Goal: Information Seeking & Learning: Compare options

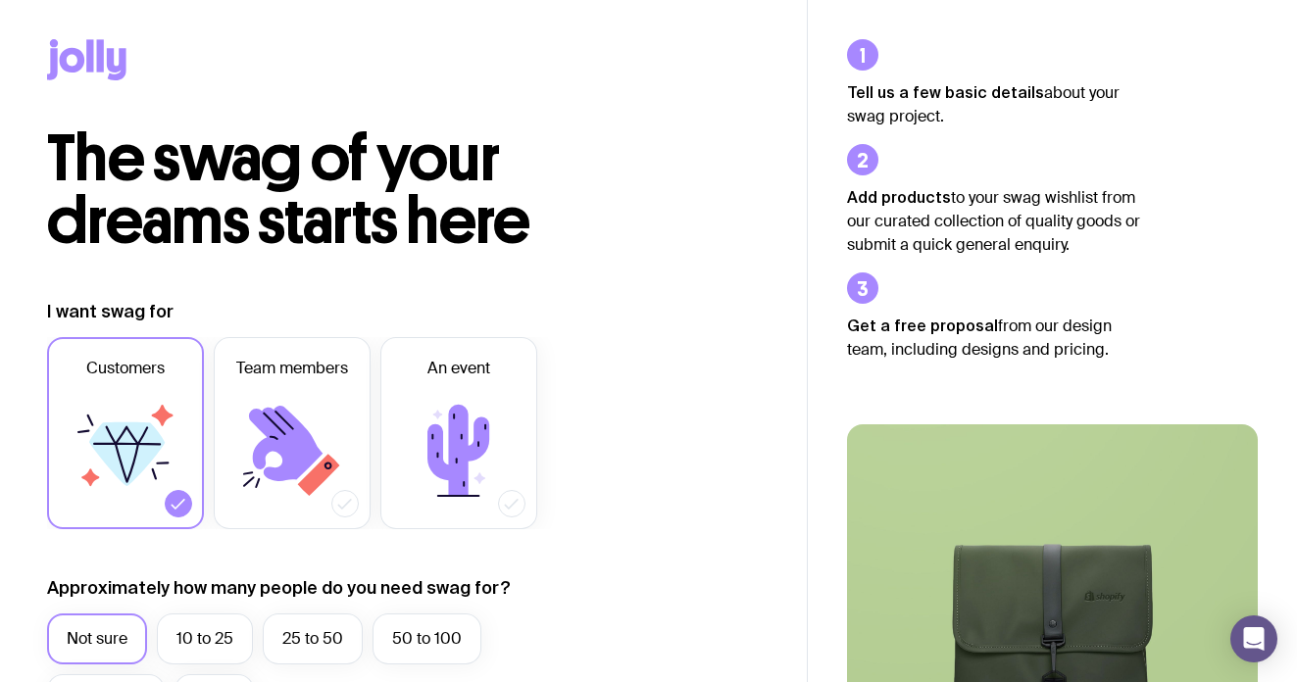
click at [101, 66] on icon at bounding box center [100, 55] width 7 height 32
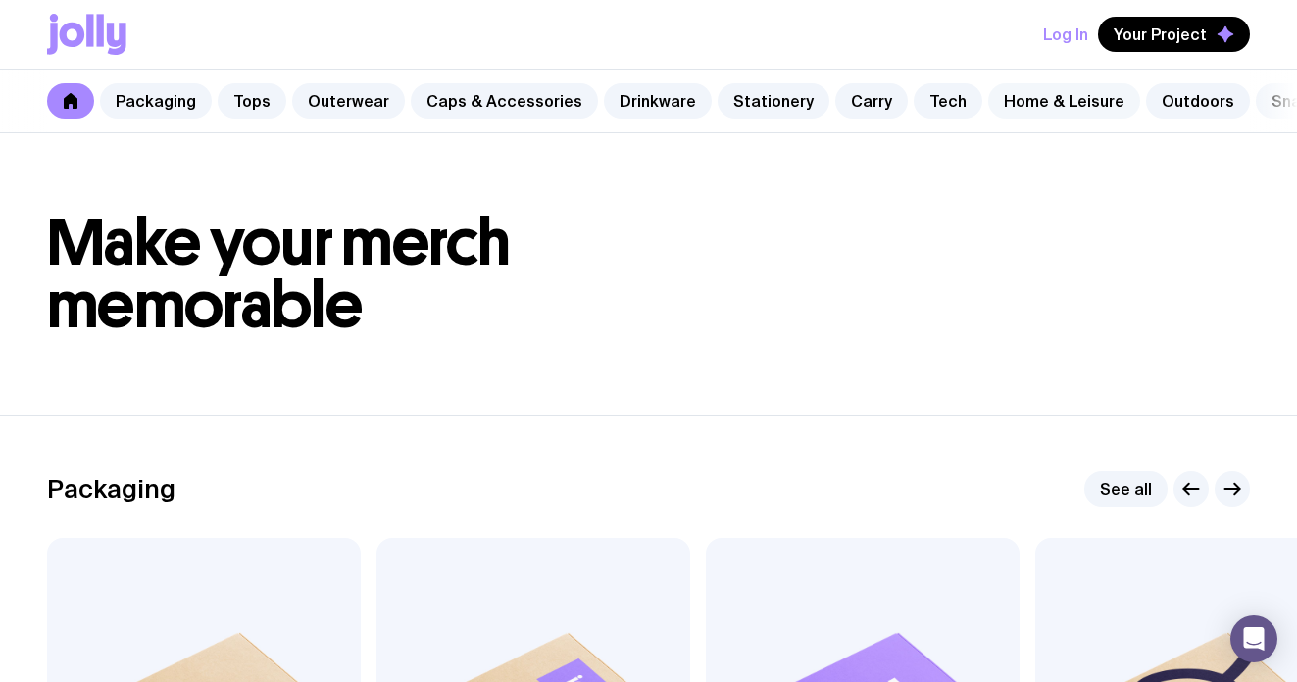
click at [1030, 111] on link "Home & Leisure" at bounding box center [1064, 100] width 152 height 35
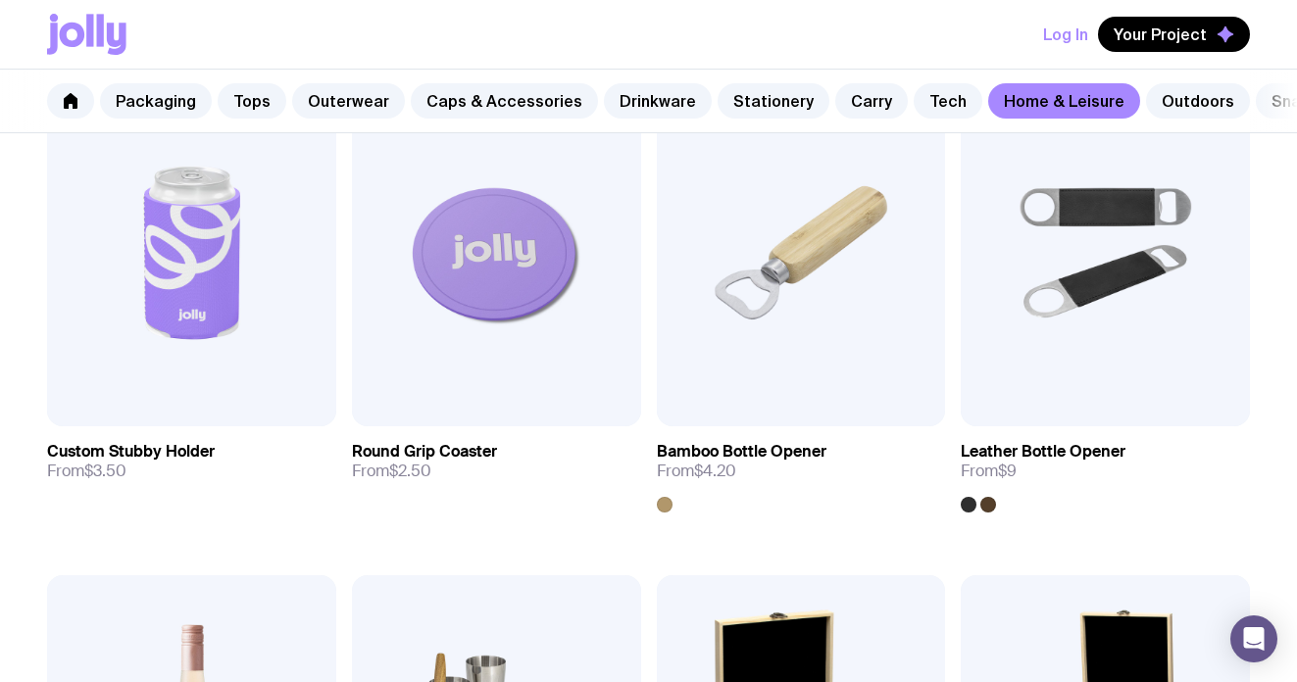
scroll to position [429, 0]
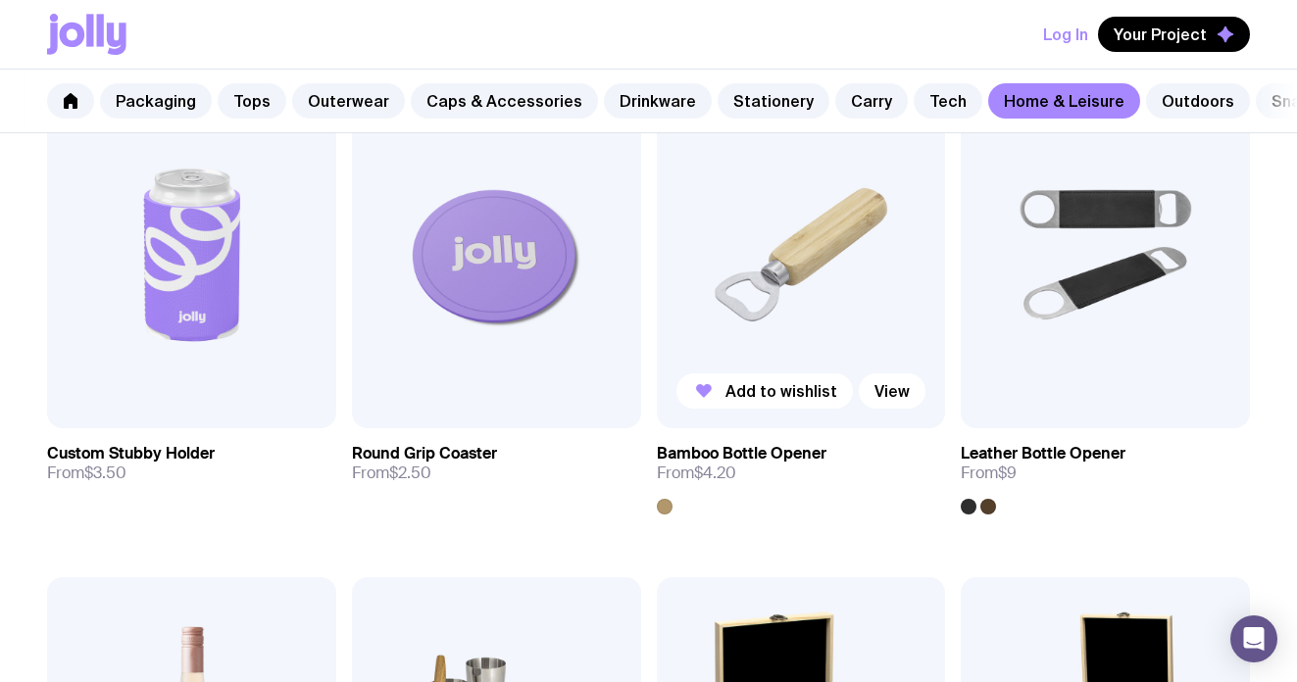
click at [835, 317] on img at bounding box center [801, 254] width 289 height 347
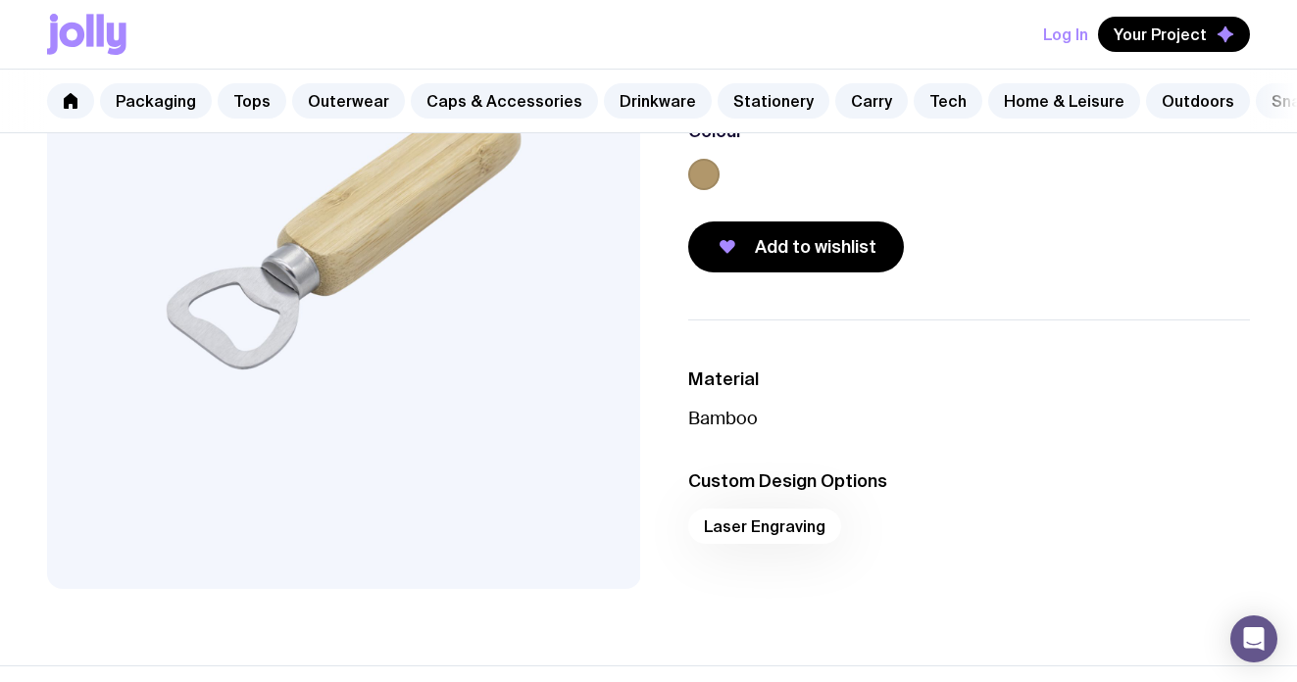
scroll to position [295, 0]
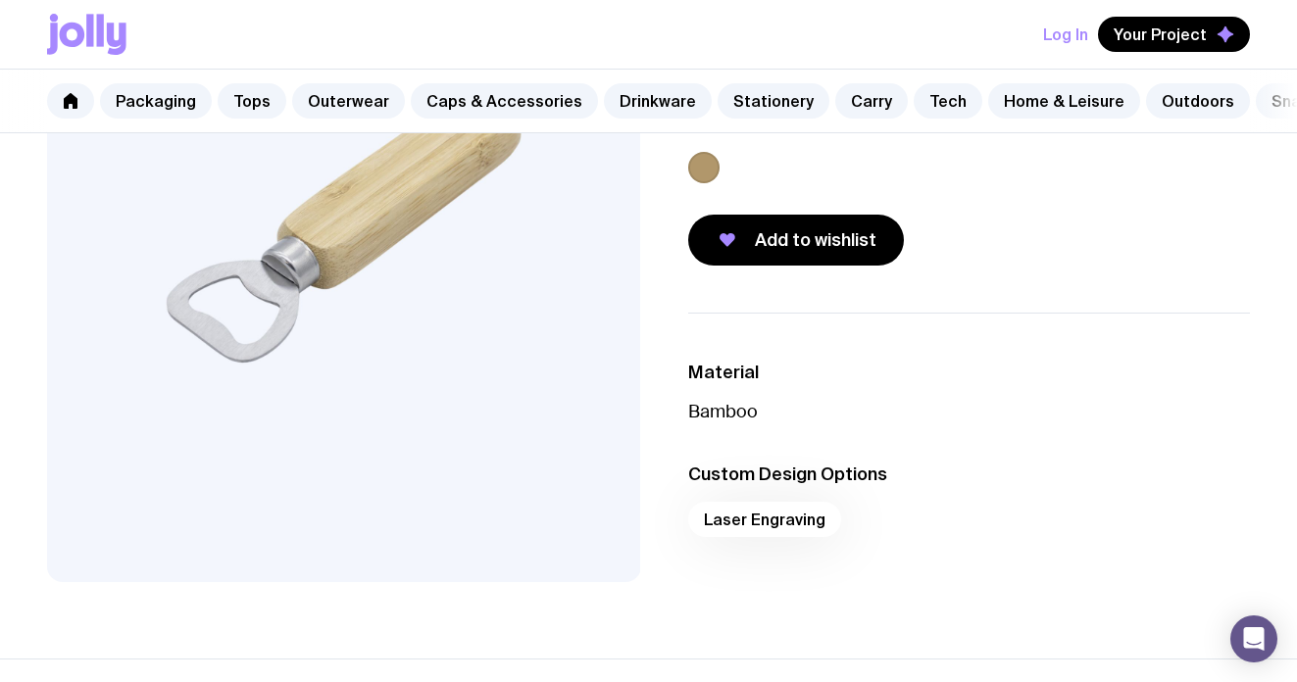
click at [779, 521] on div "Laser Engraving" at bounding box center [969, 525] width 563 height 47
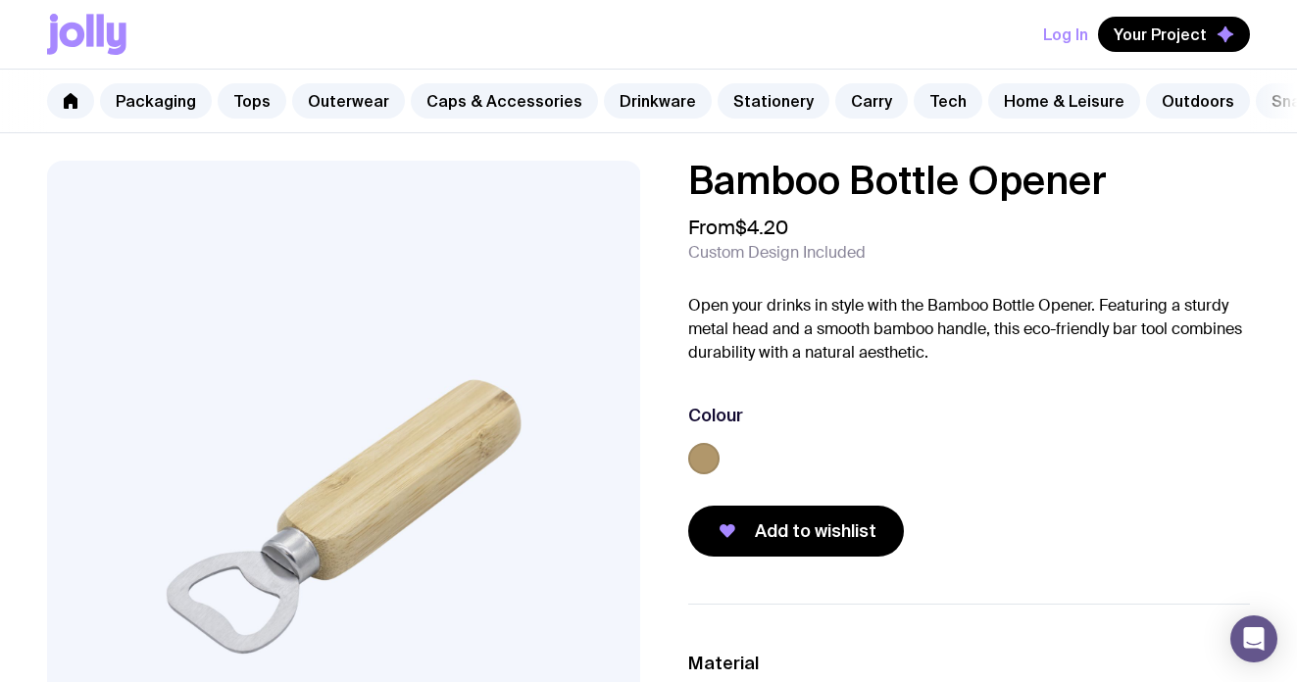
scroll to position [0, 0]
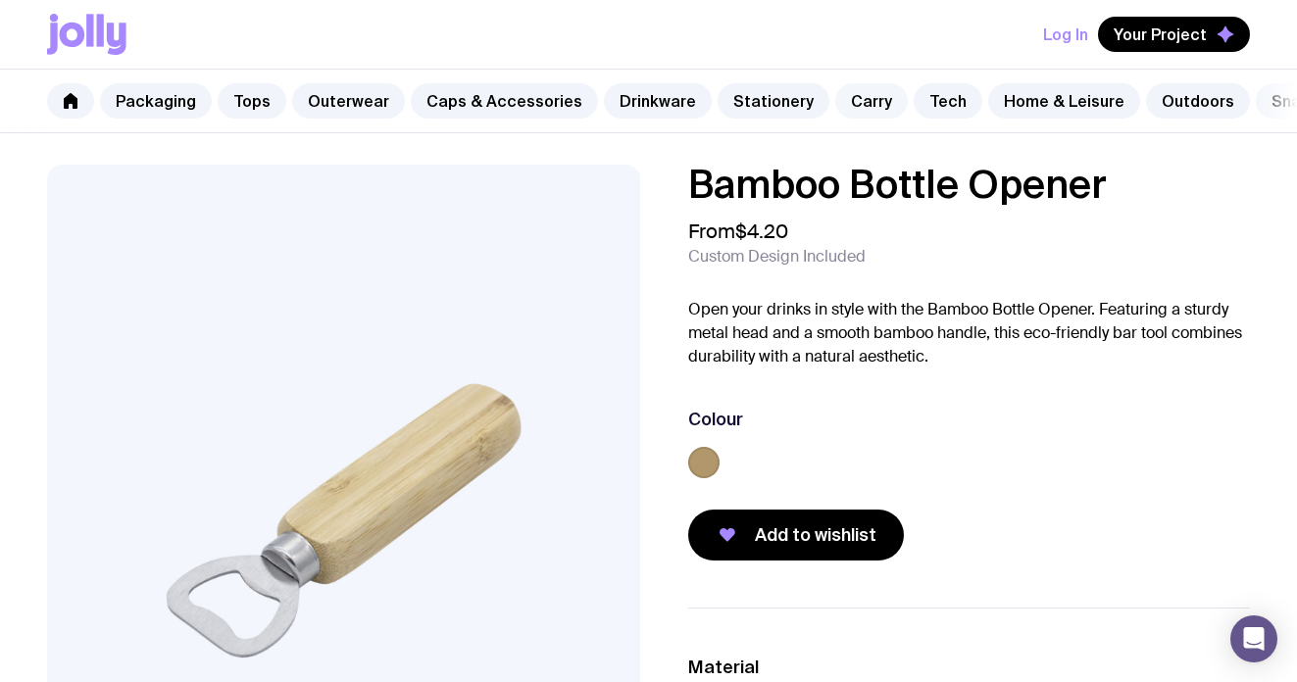
click at [837, 103] on link "Carry" at bounding box center [871, 100] width 73 height 35
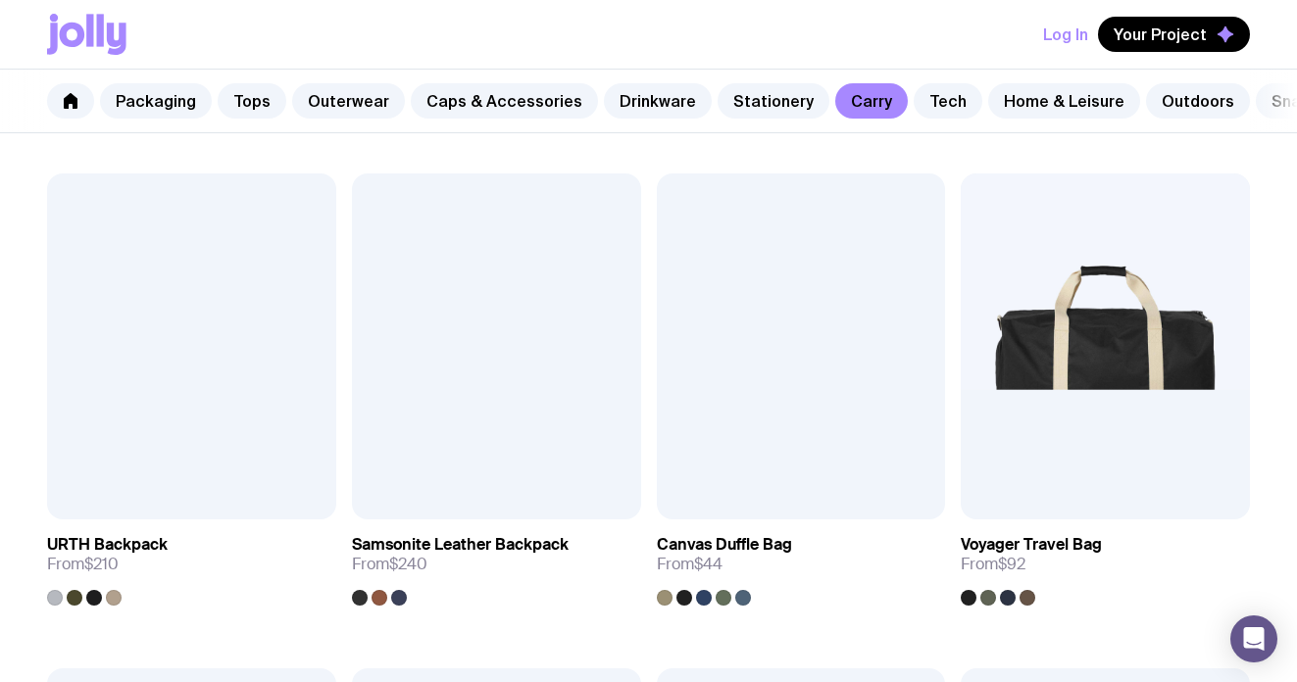
scroll to position [2336, 0]
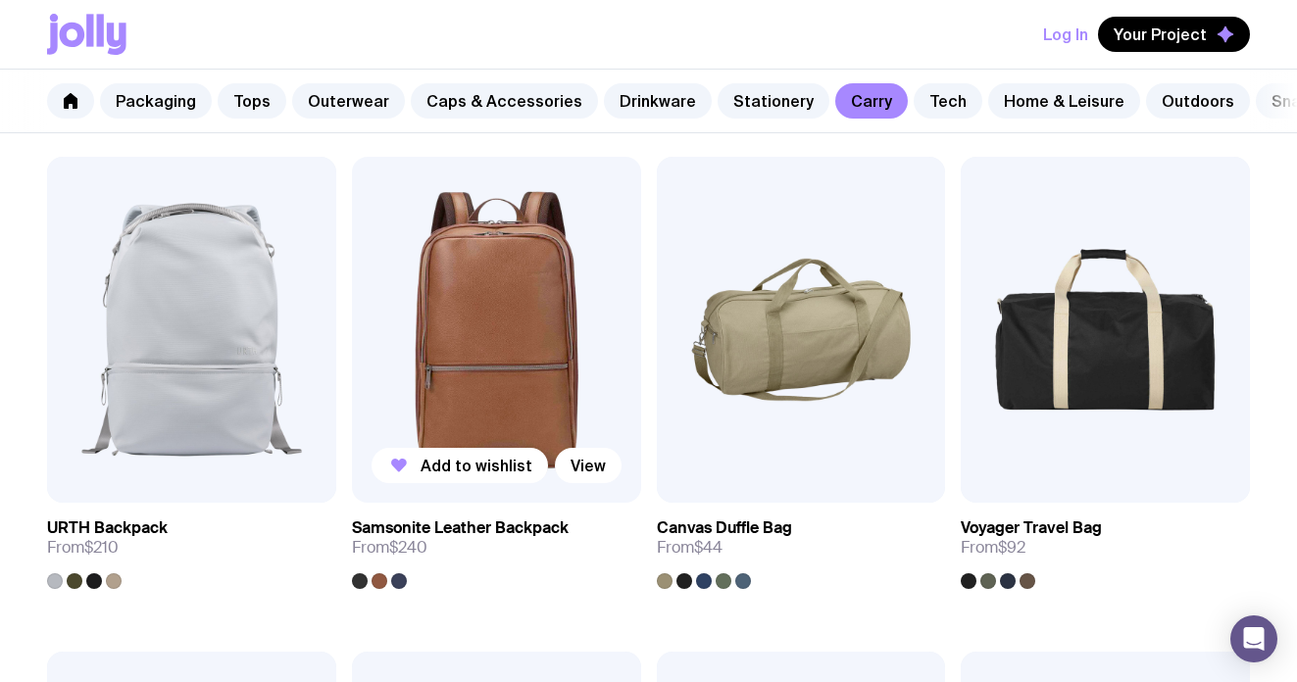
click at [553, 439] on img at bounding box center [496, 330] width 289 height 347
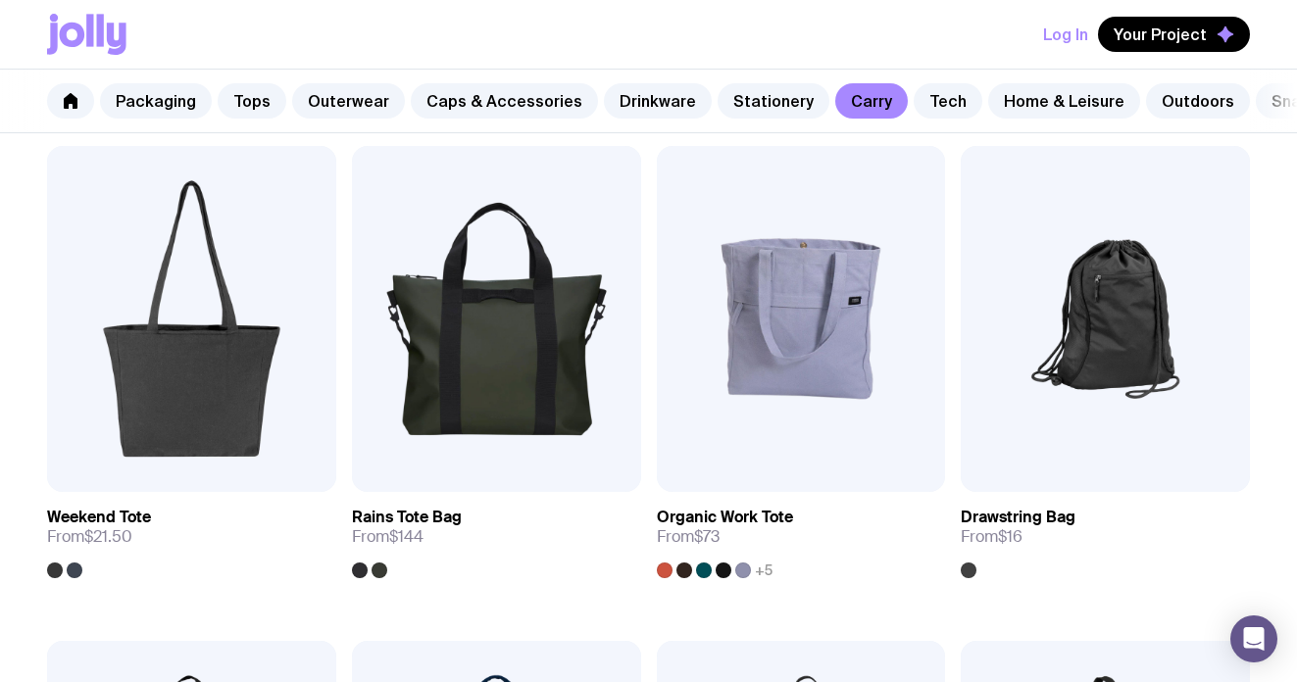
scroll to position [425, 0]
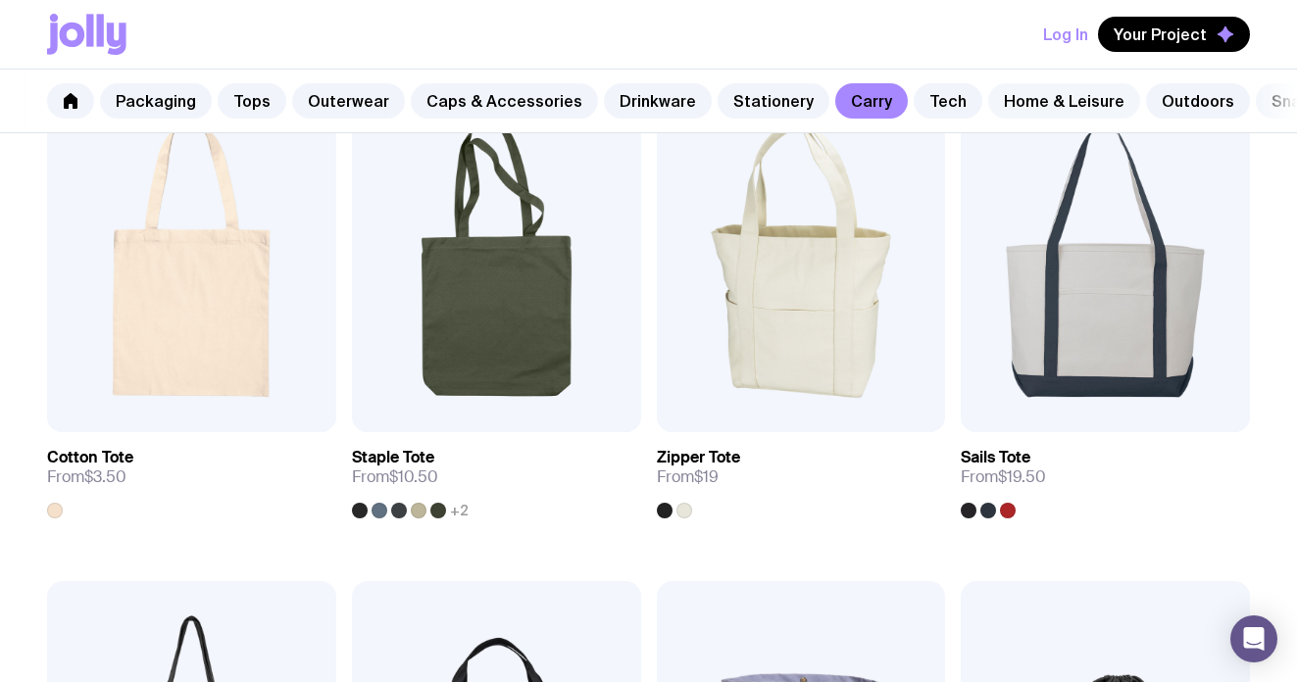
click at [1024, 101] on link "Home & Leisure" at bounding box center [1064, 100] width 152 height 35
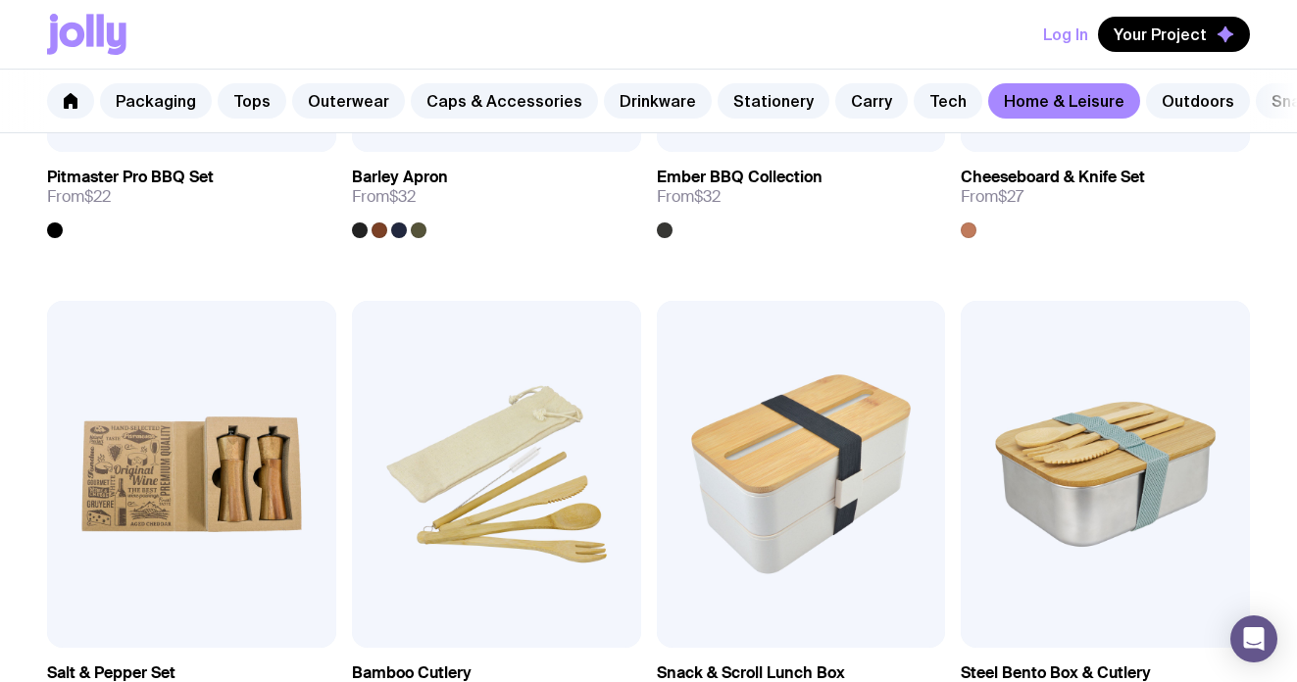
scroll to position [1500, 0]
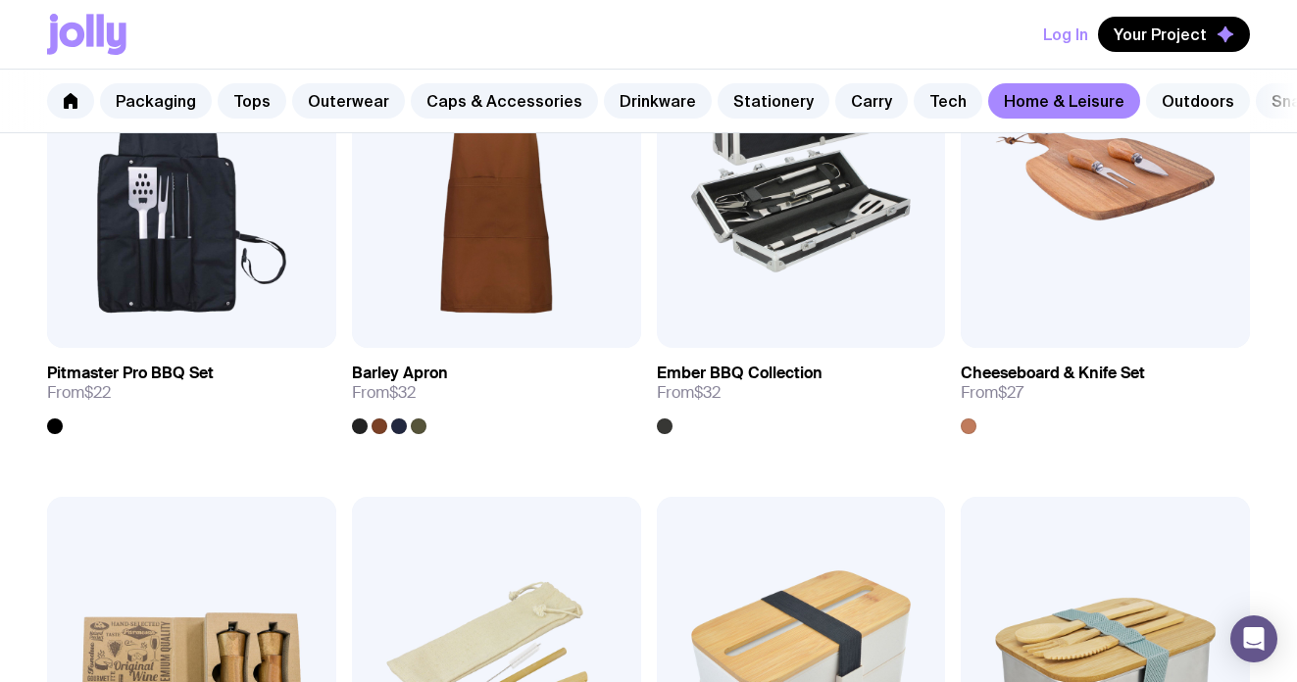
click at [1176, 98] on link "Outdoors" at bounding box center [1198, 100] width 104 height 35
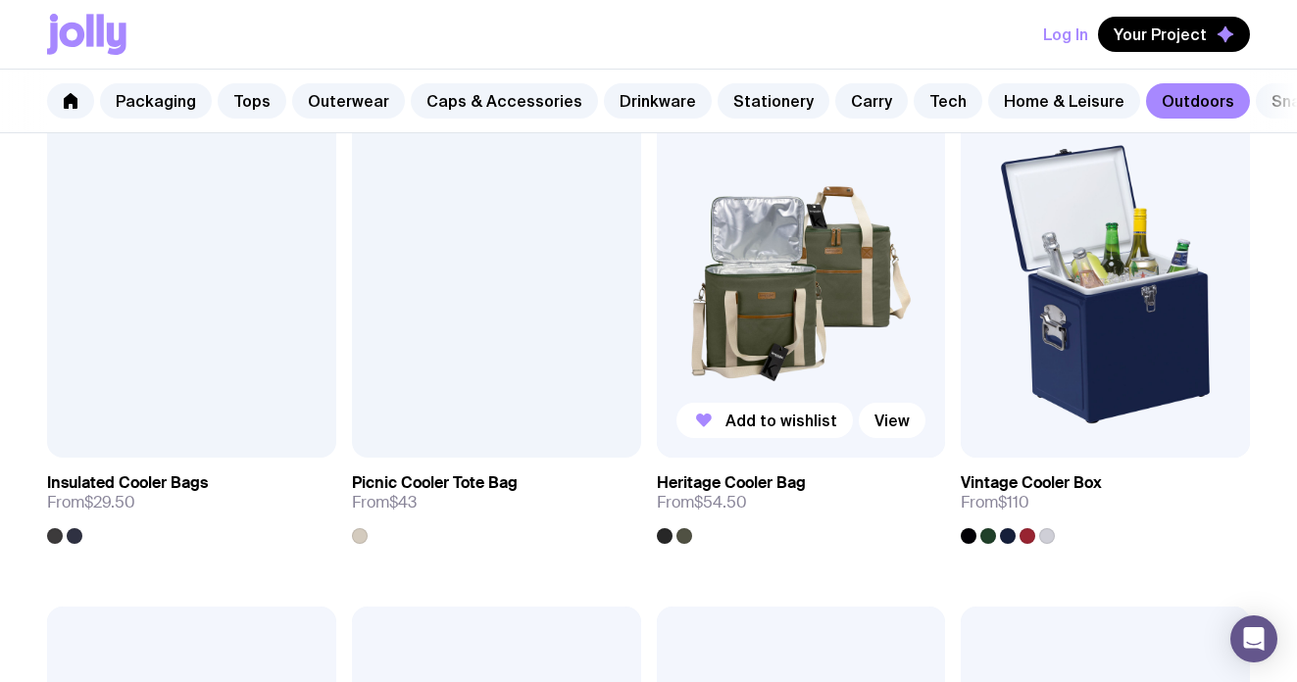
scroll to position [1872, 0]
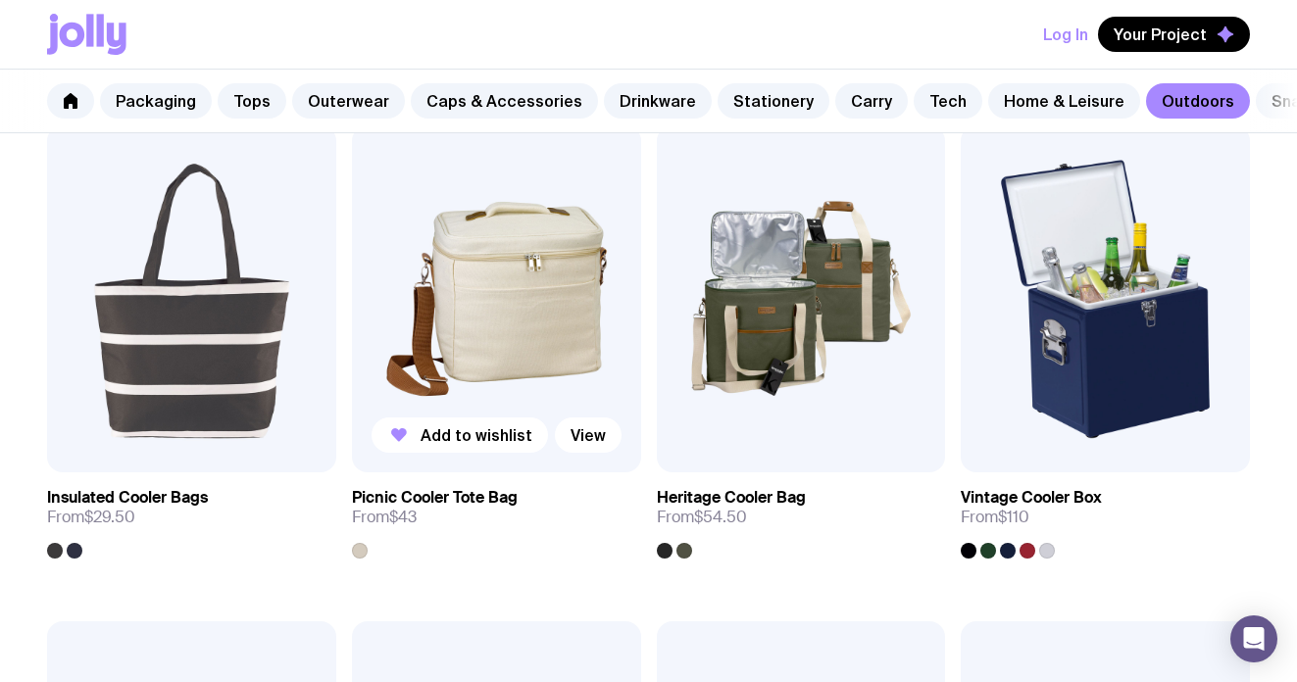
click at [582, 366] on img at bounding box center [496, 298] width 289 height 347
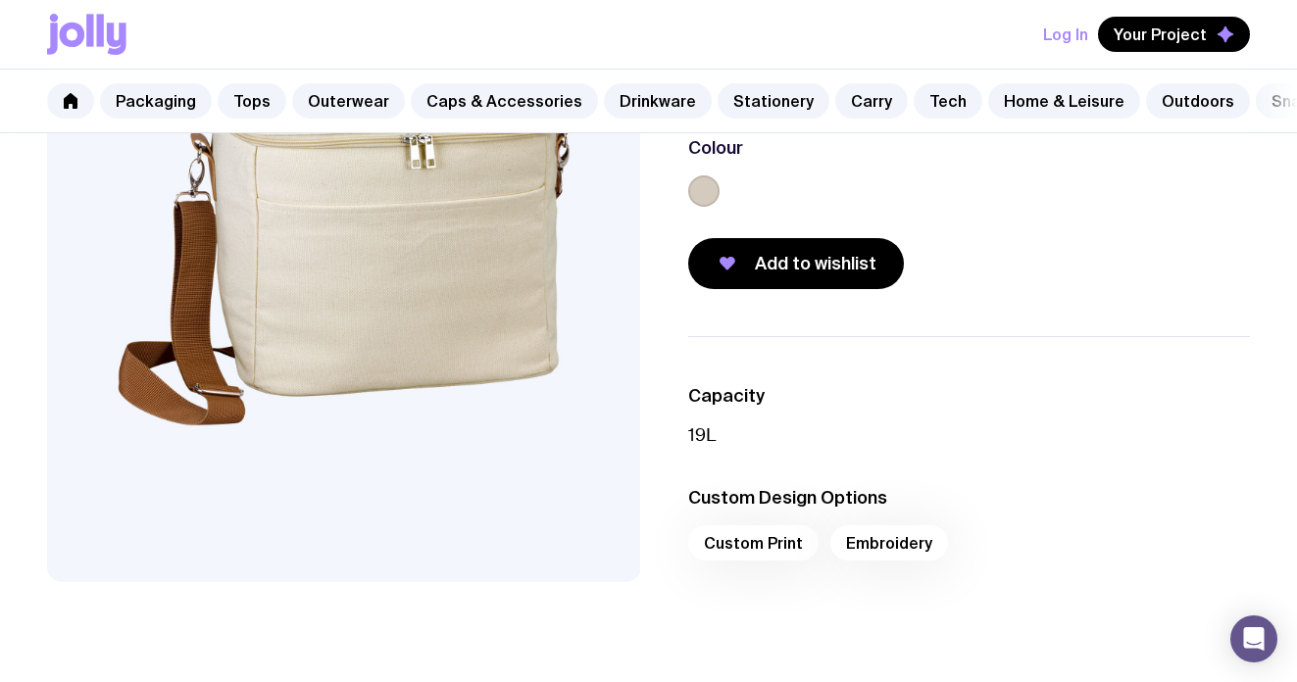
scroll to position [354, 0]
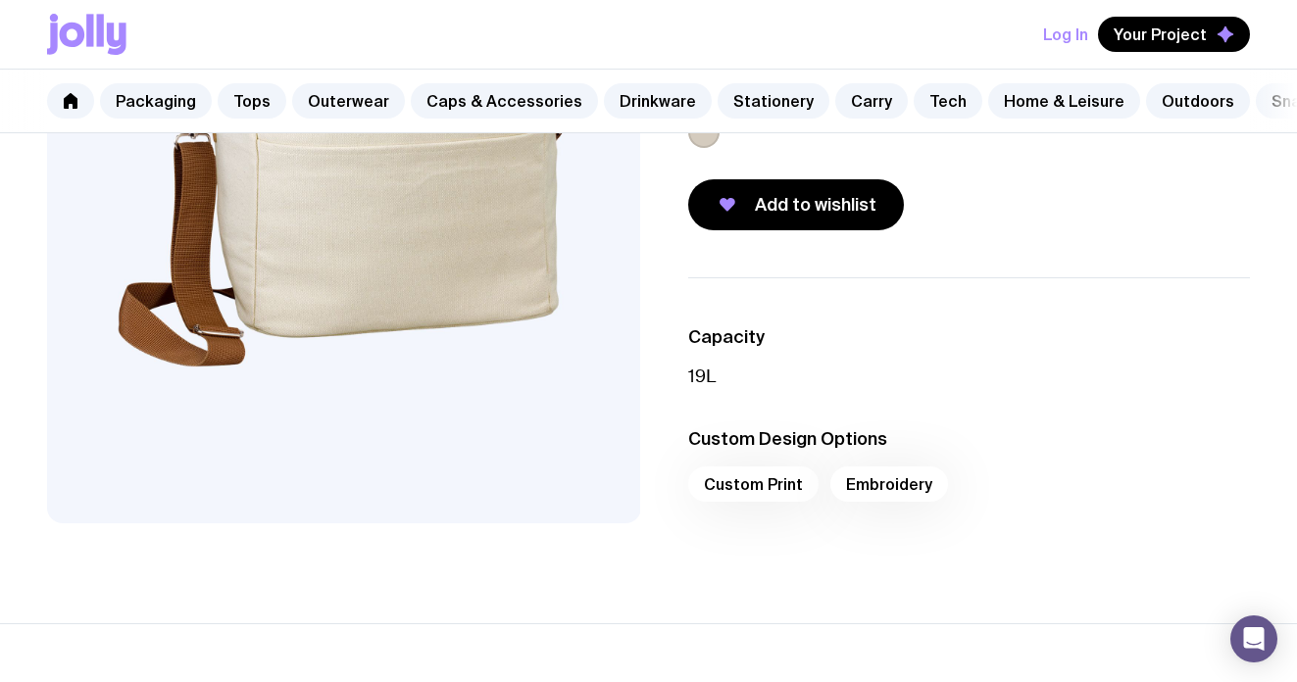
click at [780, 483] on div "Custom Print Embroidery" at bounding box center [969, 489] width 563 height 47
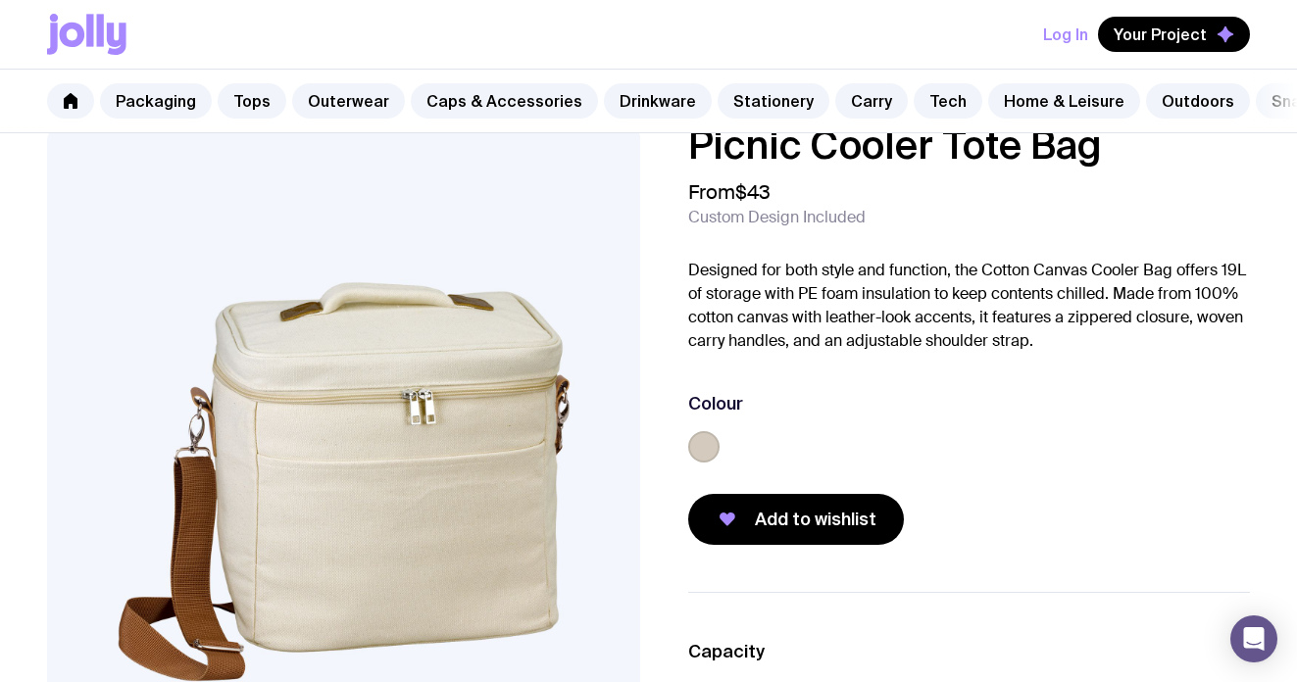
scroll to position [49, 0]
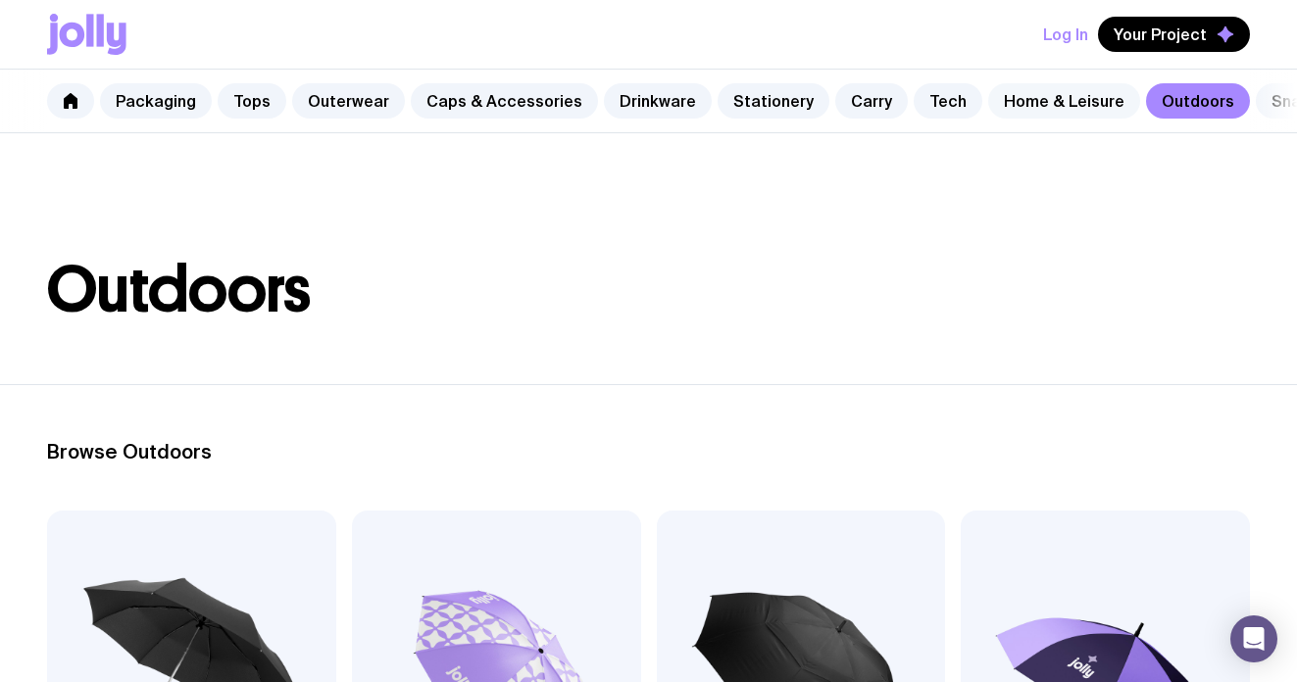
scroll to position [0, 52]
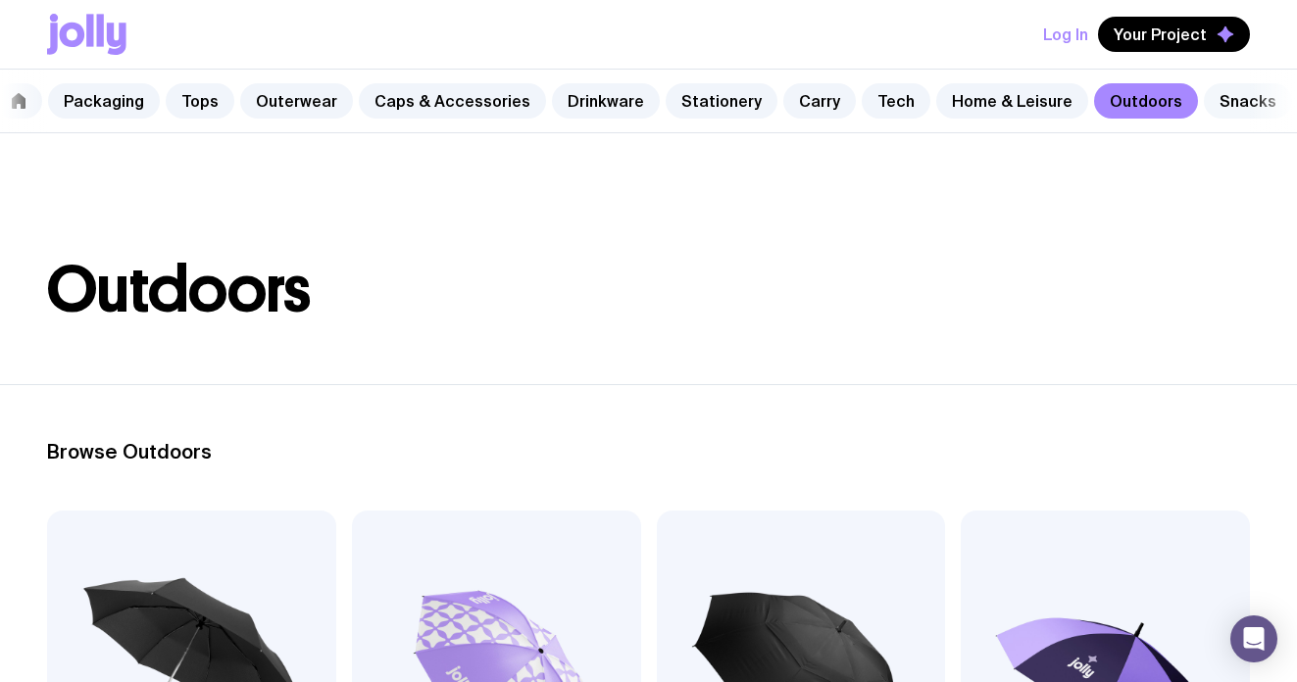
click at [1230, 91] on link "Snacks" at bounding box center [1247, 100] width 88 height 35
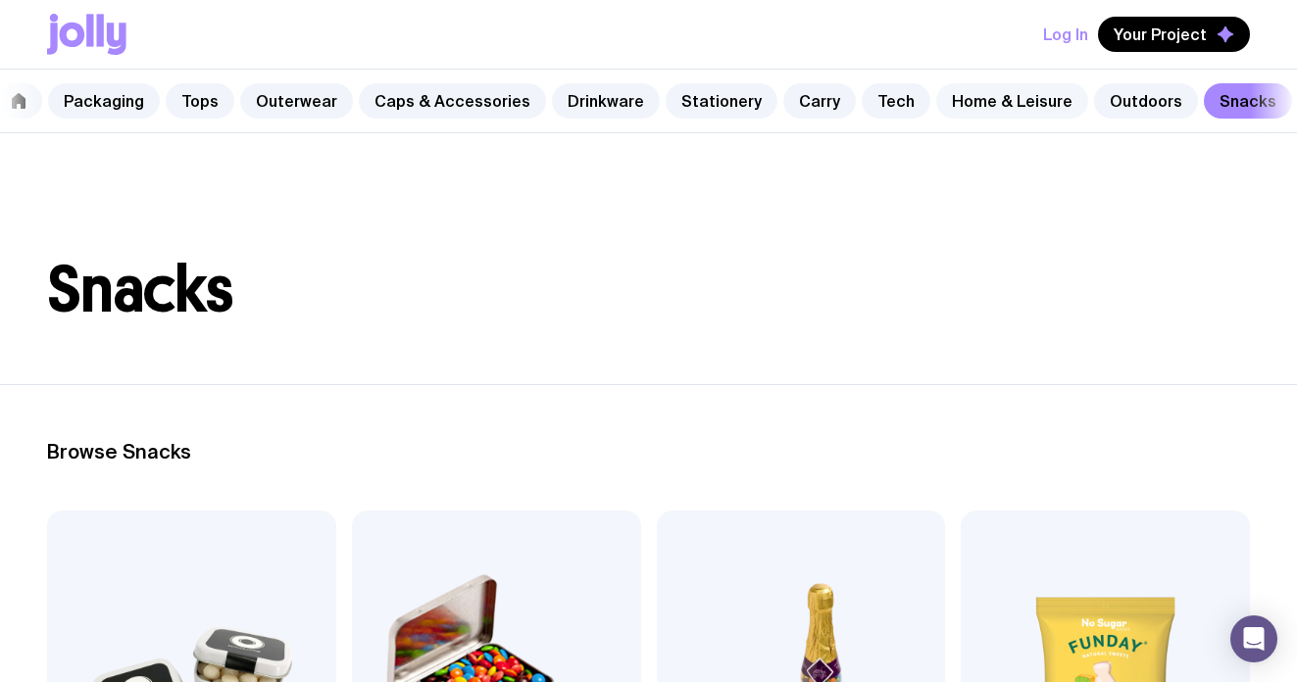
click at [952, 99] on link "Home & Leisure" at bounding box center [1012, 100] width 152 height 35
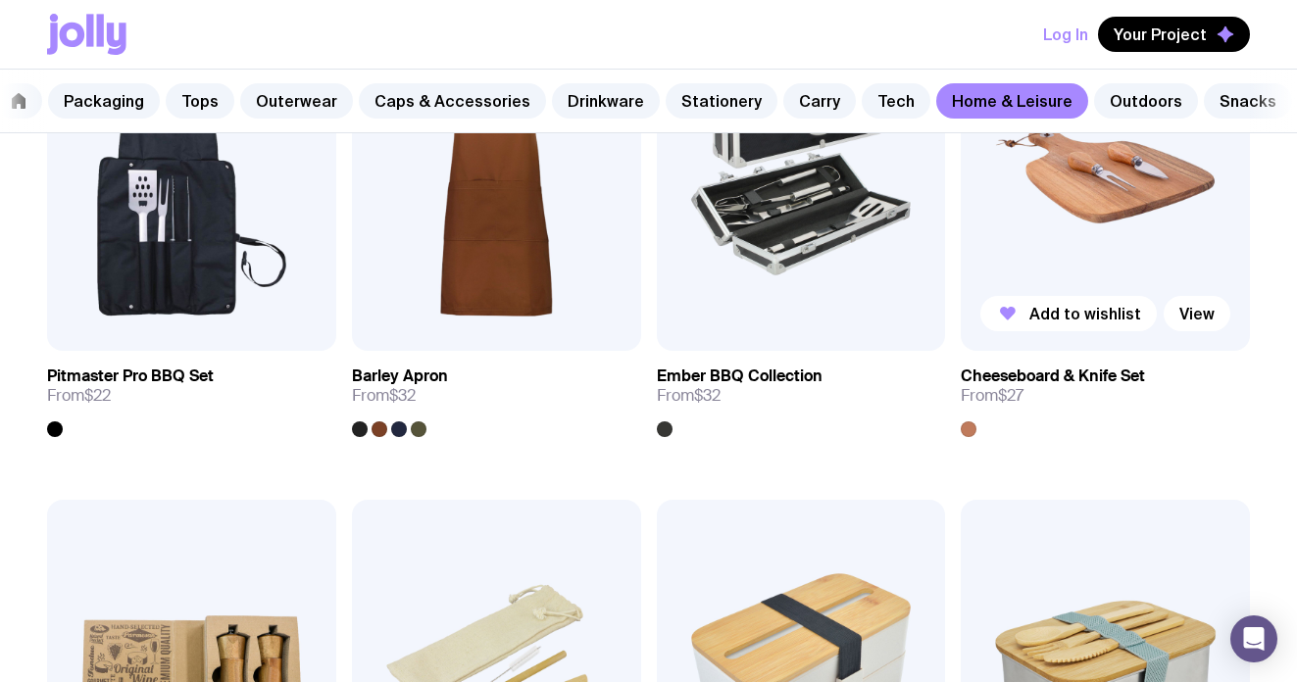
scroll to position [1491, 0]
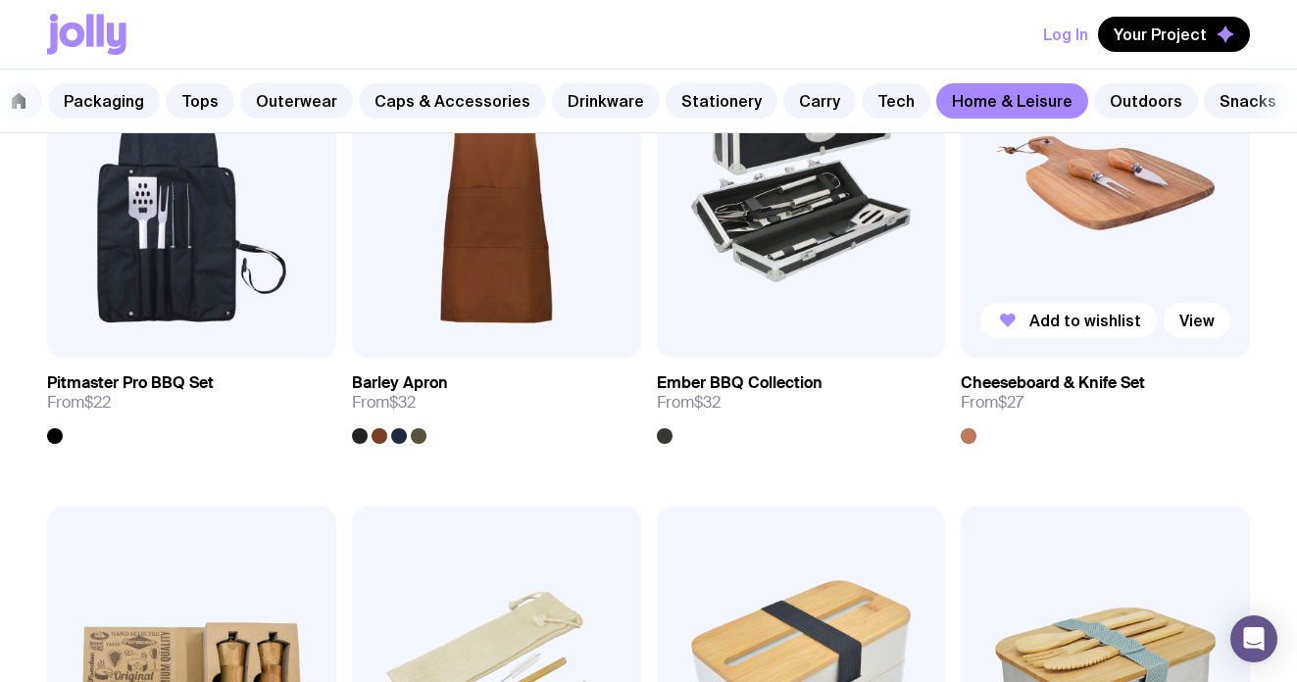
click at [1094, 204] on img at bounding box center [1104, 184] width 289 height 347
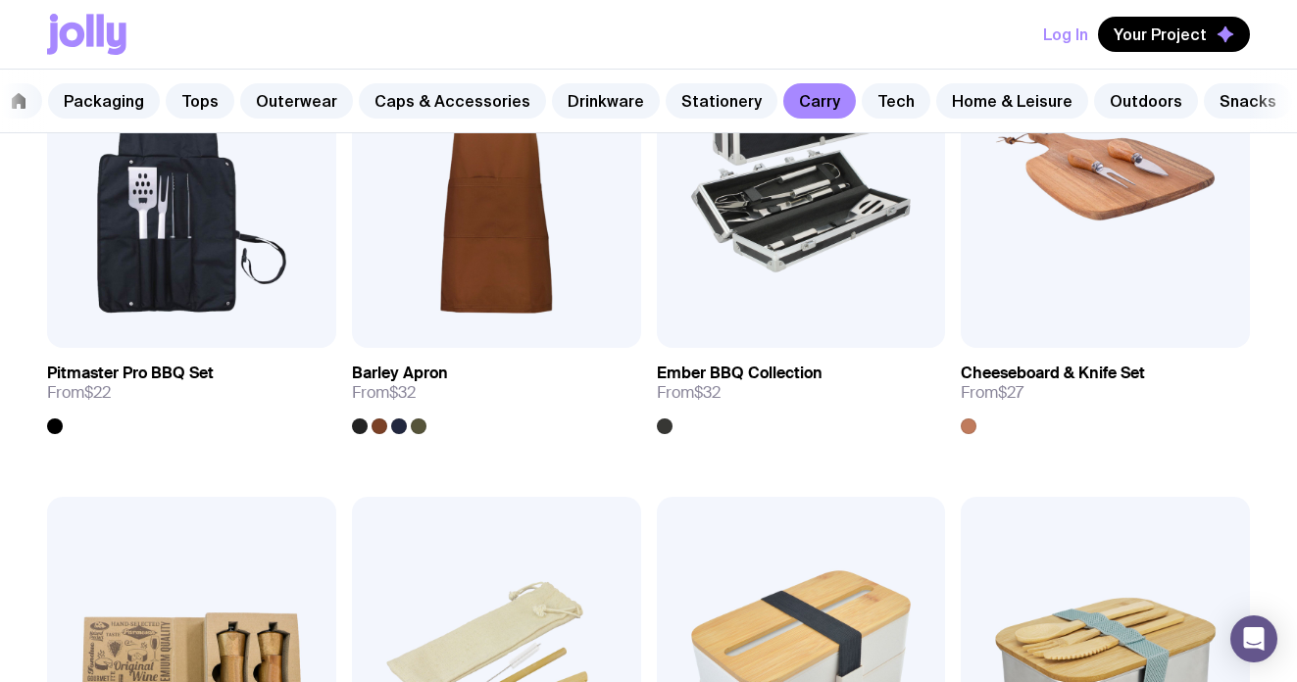
scroll to position [425, 0]
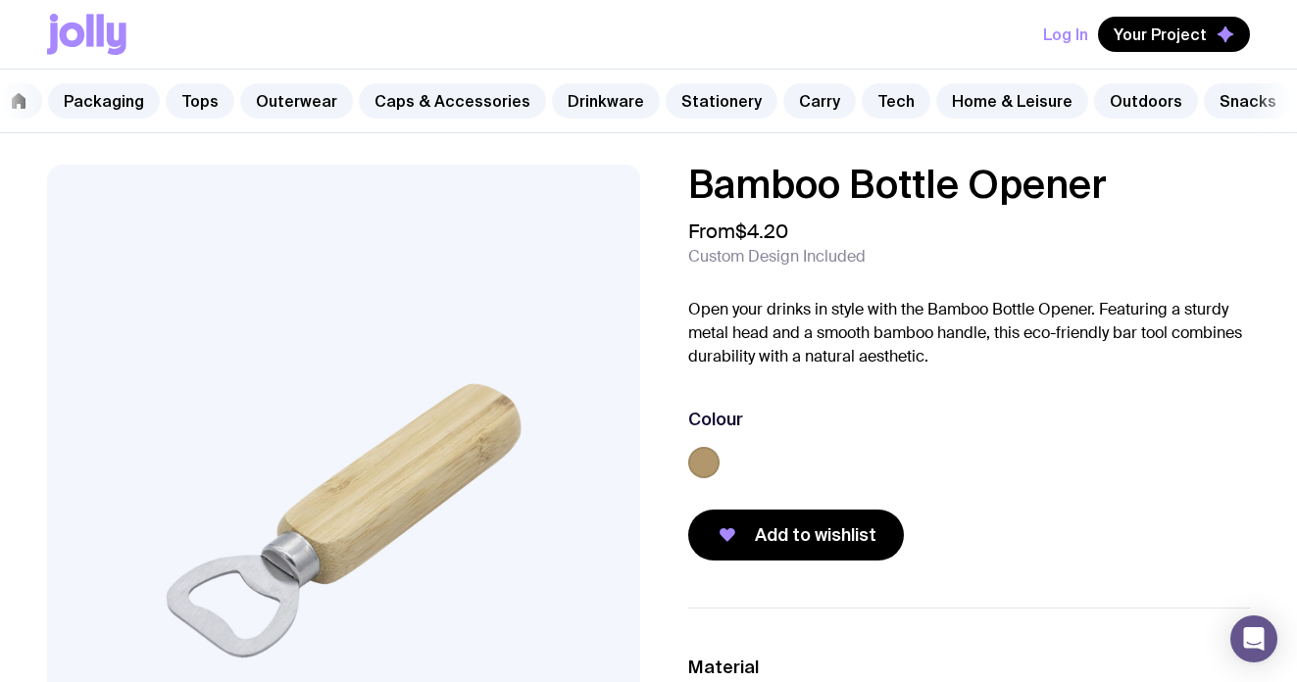
scroll to position [429, 0]
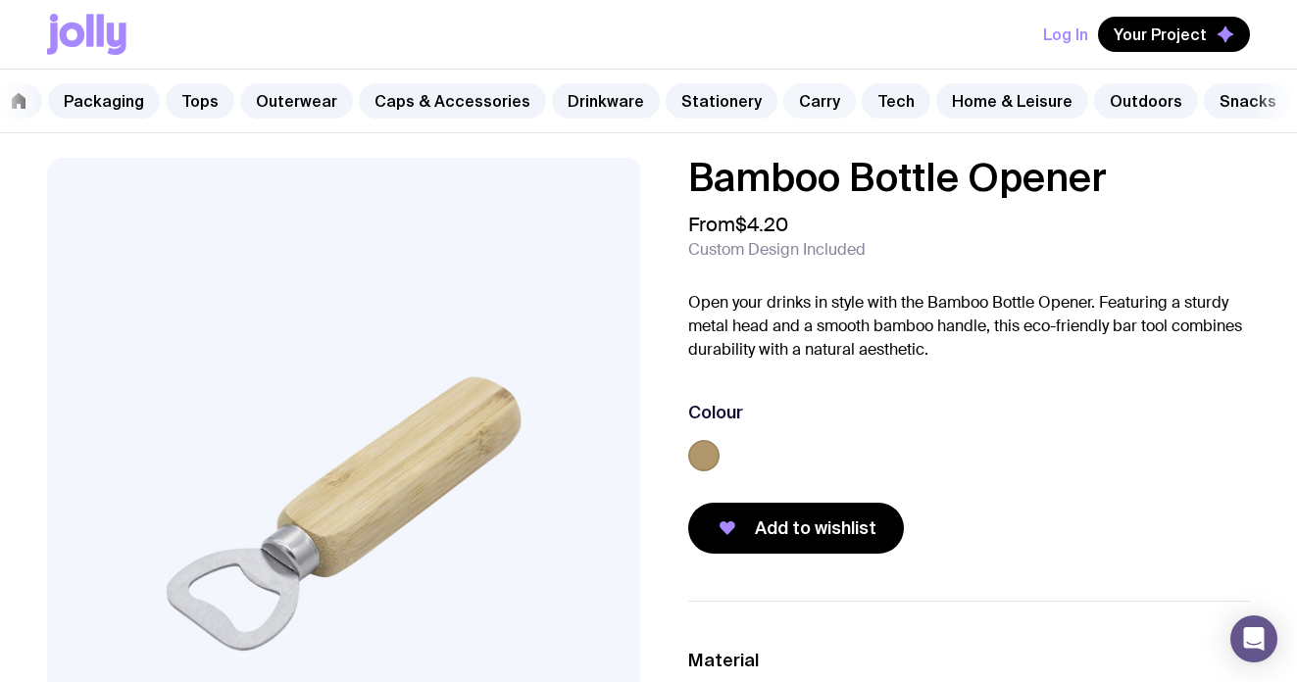
click at [783, 98] on link "Carry" at bounding box center [819, 100] width 73 height 35
